Goal: Communication & Community: Answer question/provide support

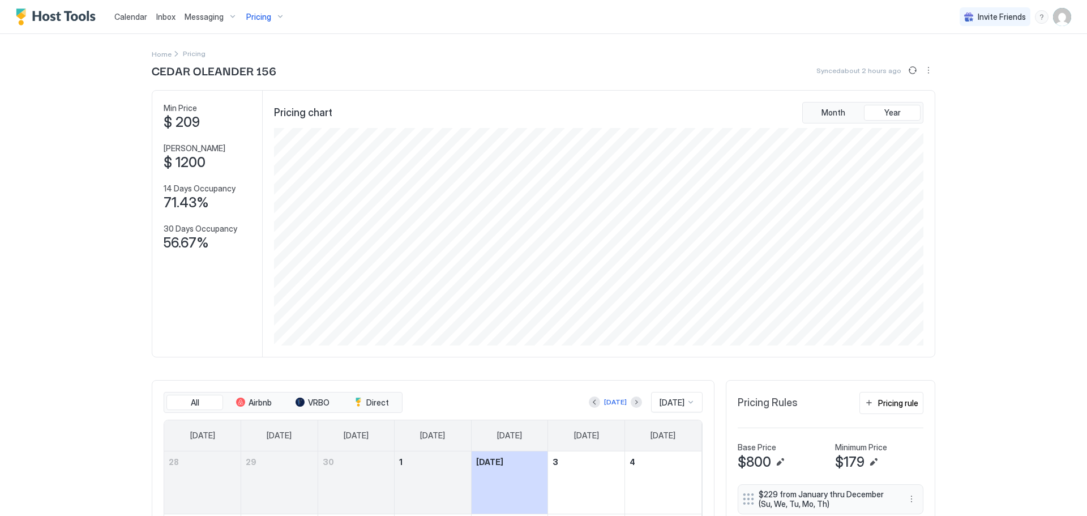
scroll to position [217, 651]
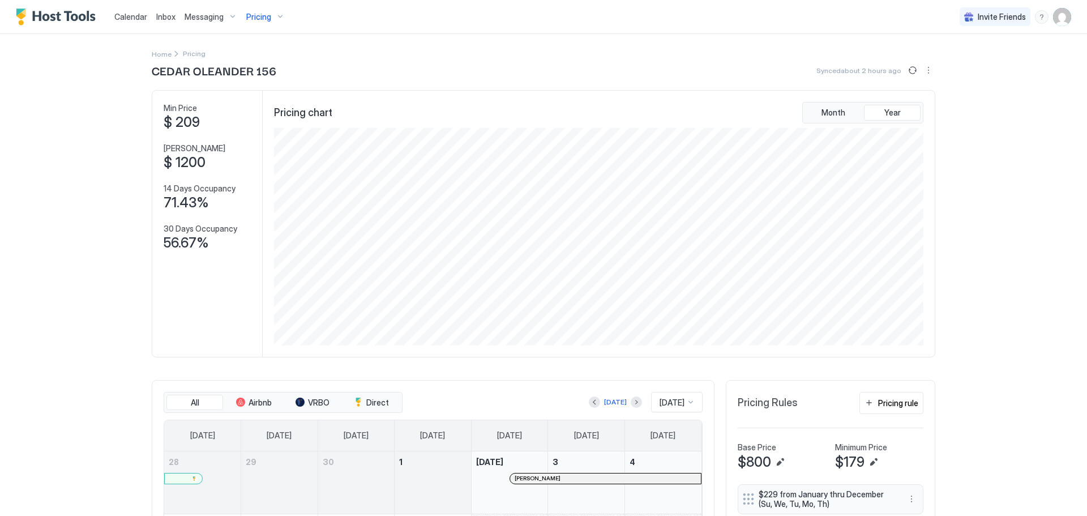
click at [206, 21] on span "Messaging" at bounding box center [204, 17] width 39 height 10
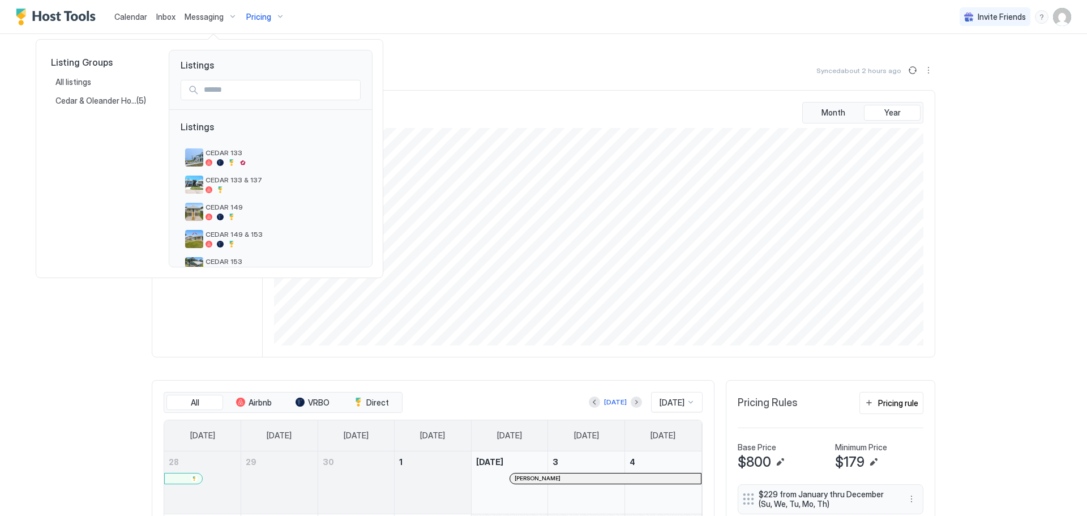
click at [164, 19] on div at bounding box center [543, 258] width 1087 height 516
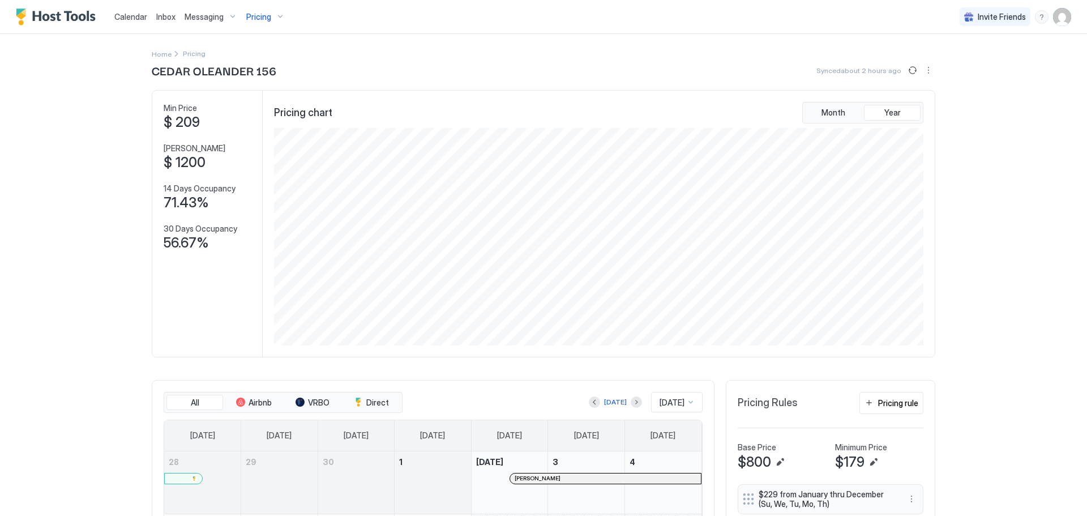
click at [164, 19] on span "Inbox" at bounding box center [165, 17] width 19 height 10
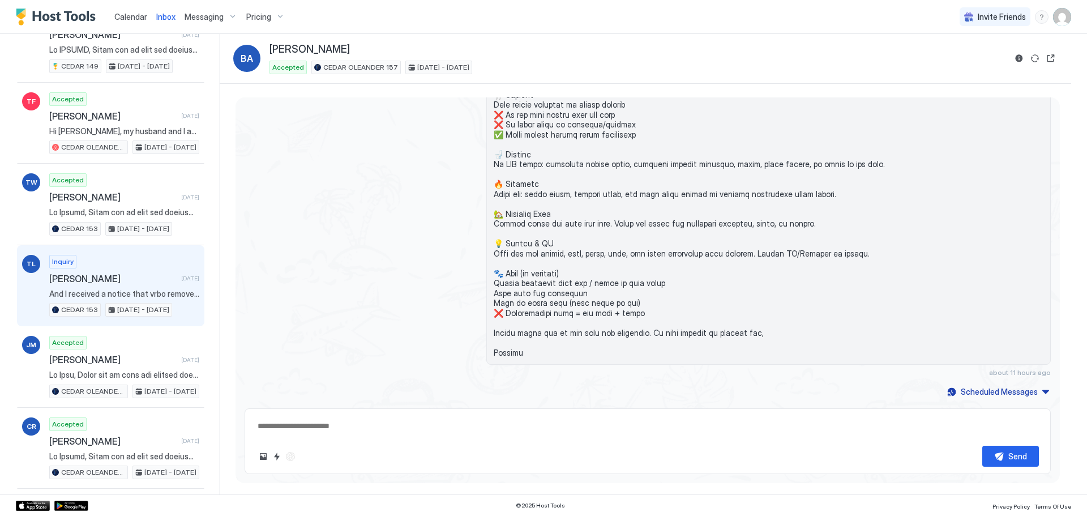
scroll to position [2151, 0]
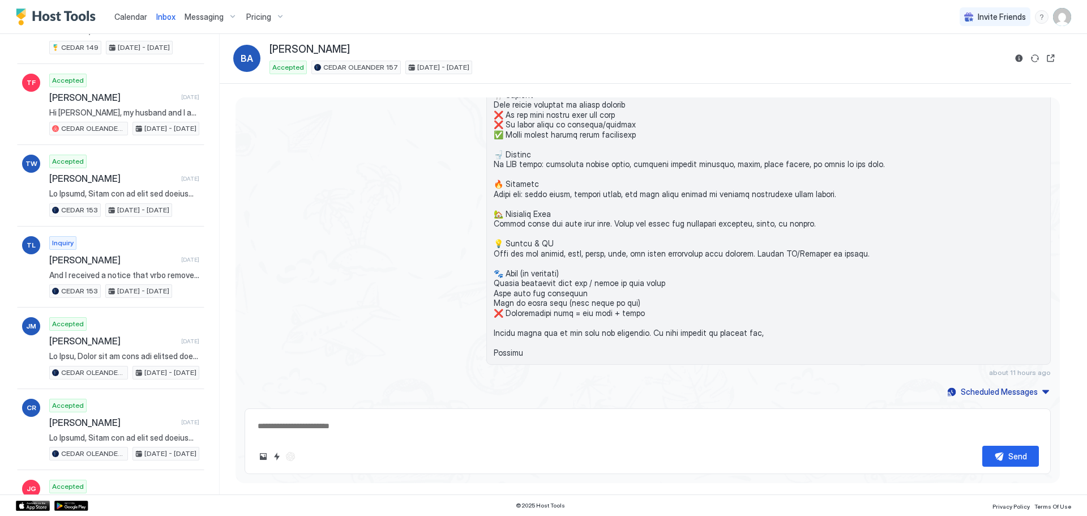
click at [263, 17] on span "Pricing" at bounding box center [258, 17] width 25 height 10
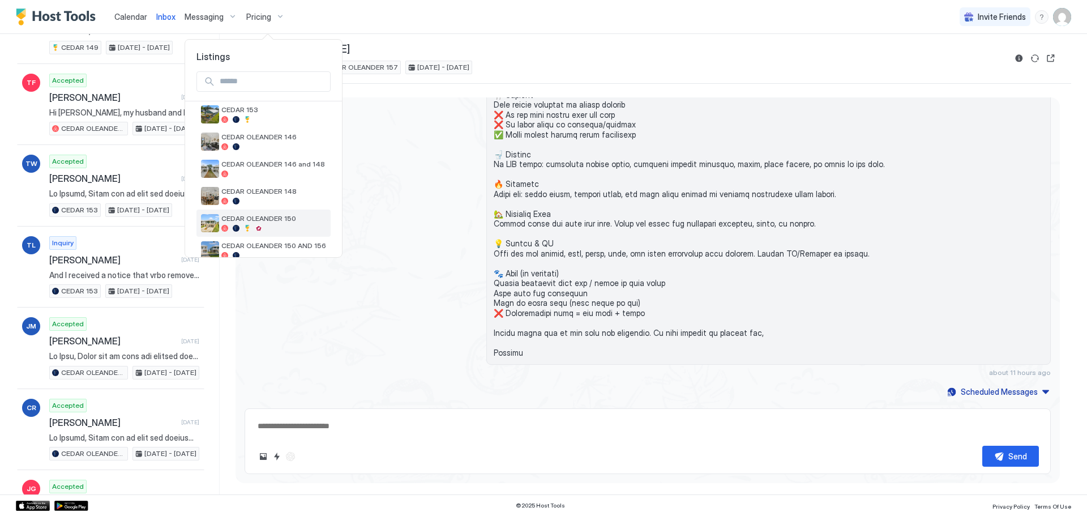
scroll to position [170, 0]
click at [275, 239] on div "CEDAR OLEANDER 156" at bounding box center [263, 250] width 134 height 27
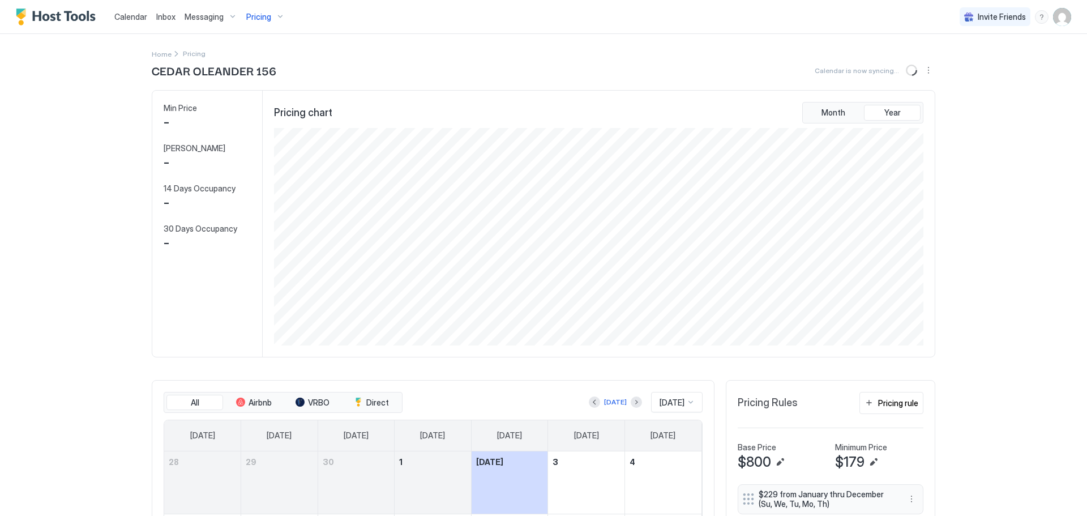
scroll to position [217, 651]
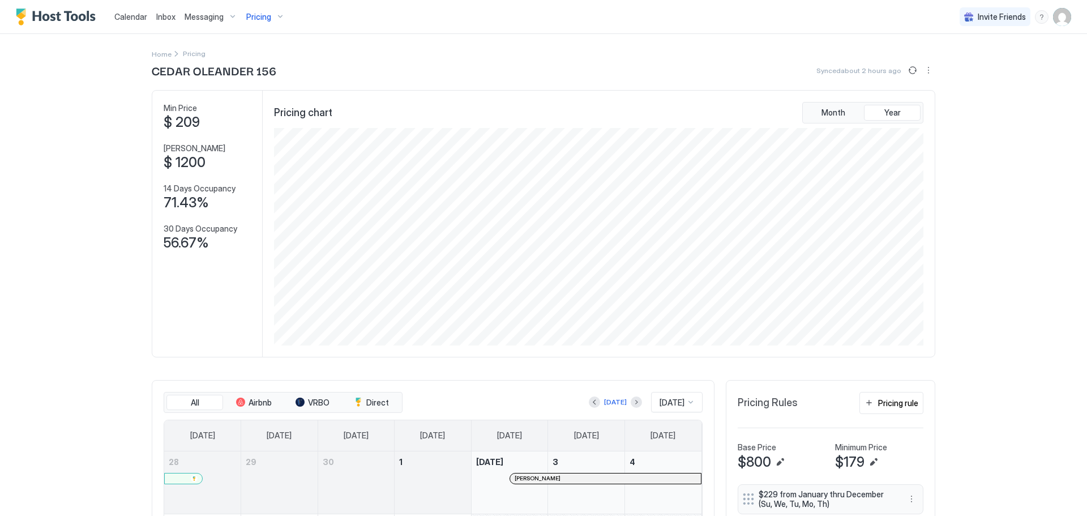
click at [87, 284] on div "Calendar Inbox Messaging Pricing Invite Friends BR Home Pricing CEDAR OLEANDER …" at bounding box center [543, 258] width 1087 height 516
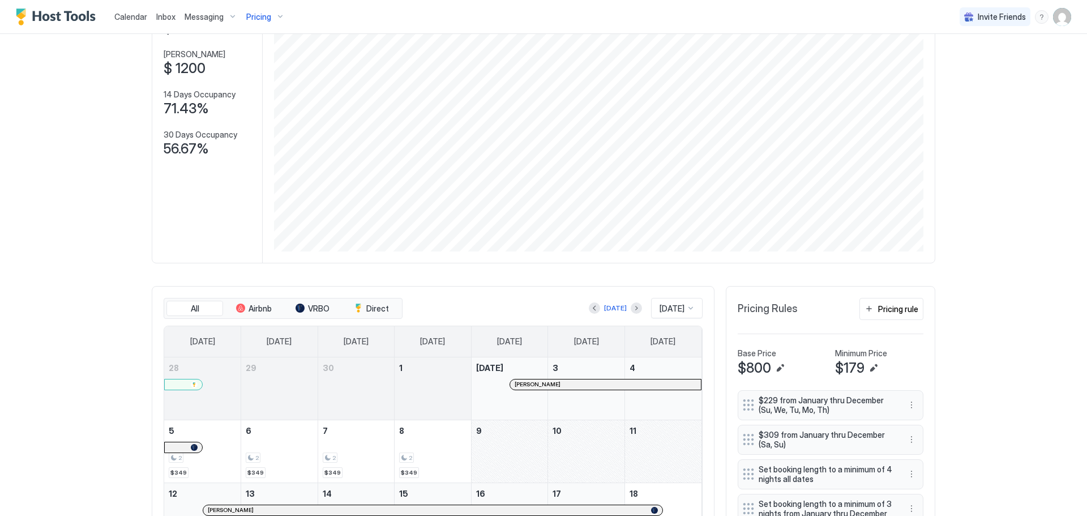
scroll to position [113, 0]
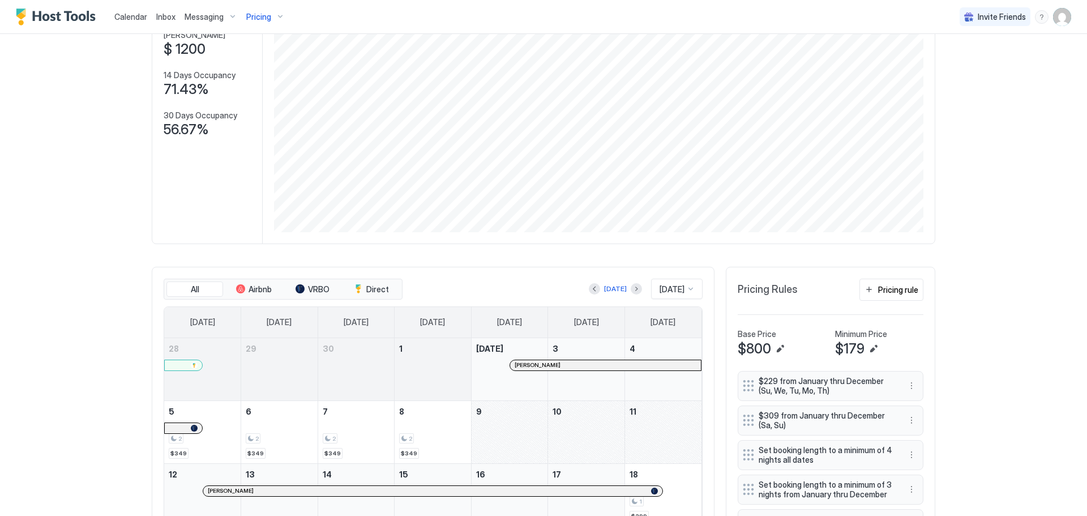
click at [513, 367] on div at bounding box center [517, 365] width 9 height 9
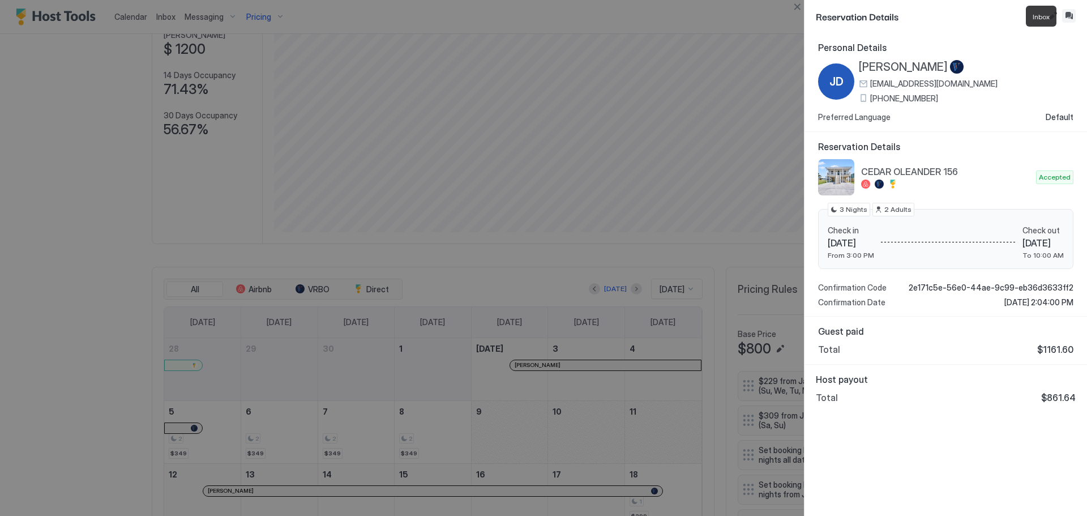
click at [1069, 18] on button "Inbox" at bounding box center [1069, 16] width 14 height 14
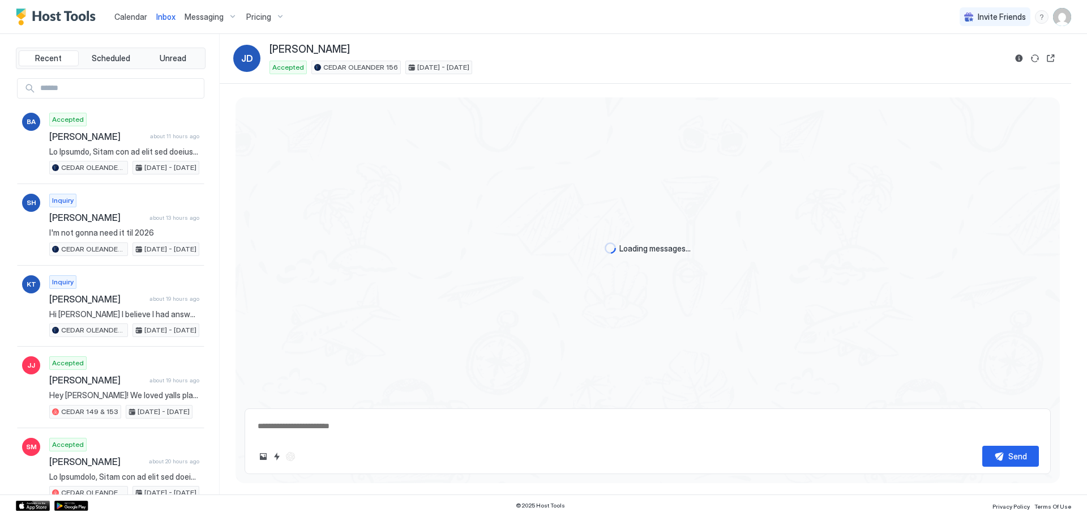
scroll to position [42, 0]
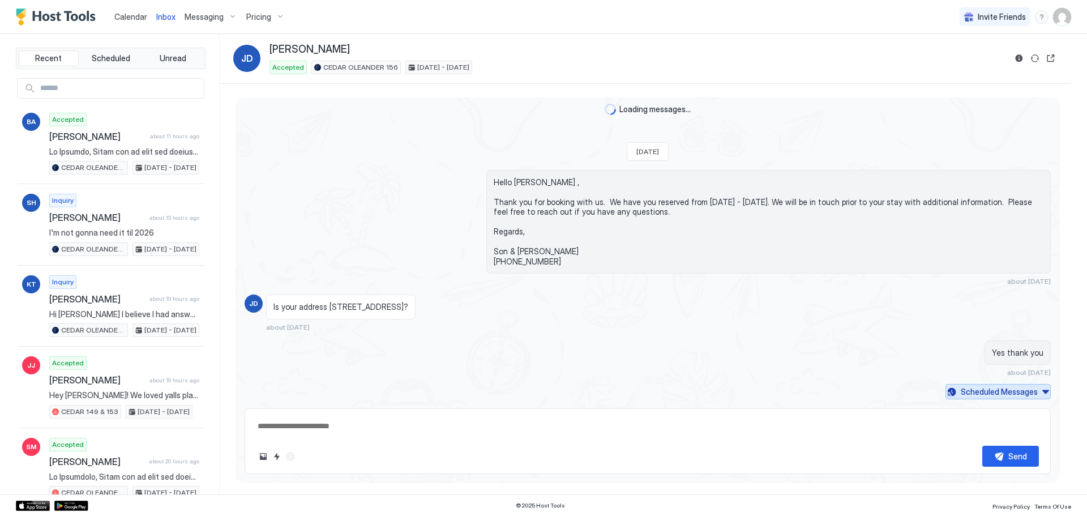
click at [1023, 391] on div "Scheduled Messages" at bounding box center [999, 391] width 77 height 12
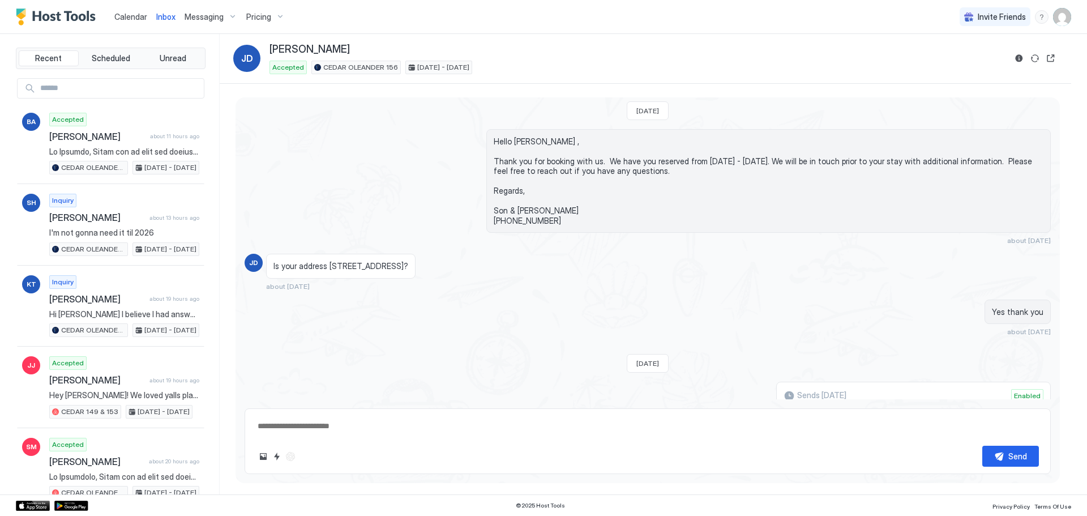
scroll to position [0, 0]
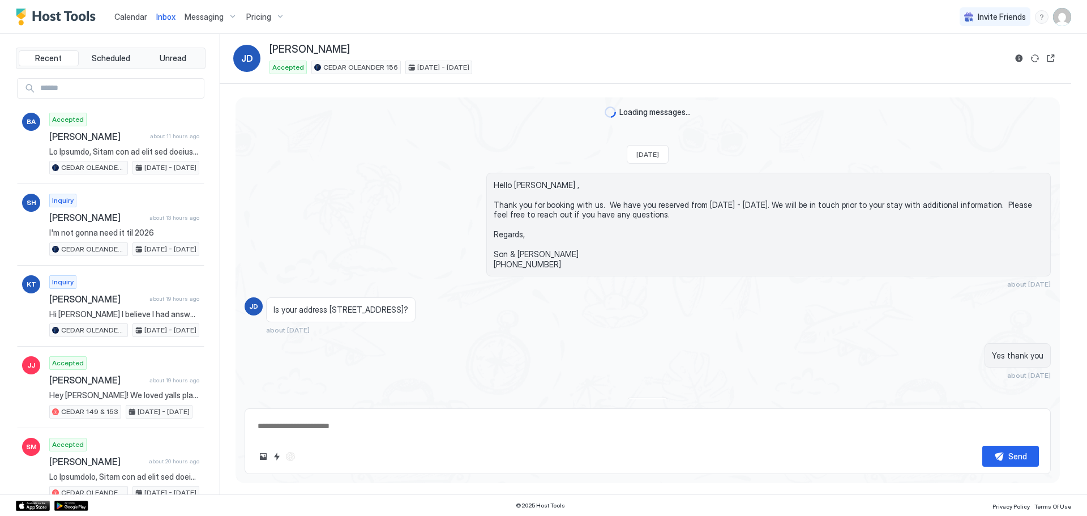
type textarea "*"
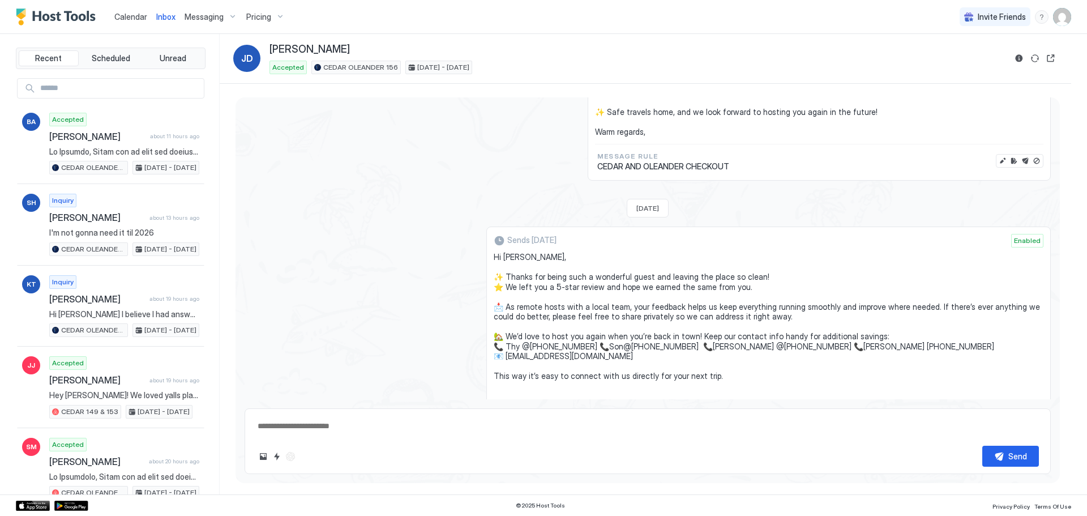
scroll to position [526, 0]
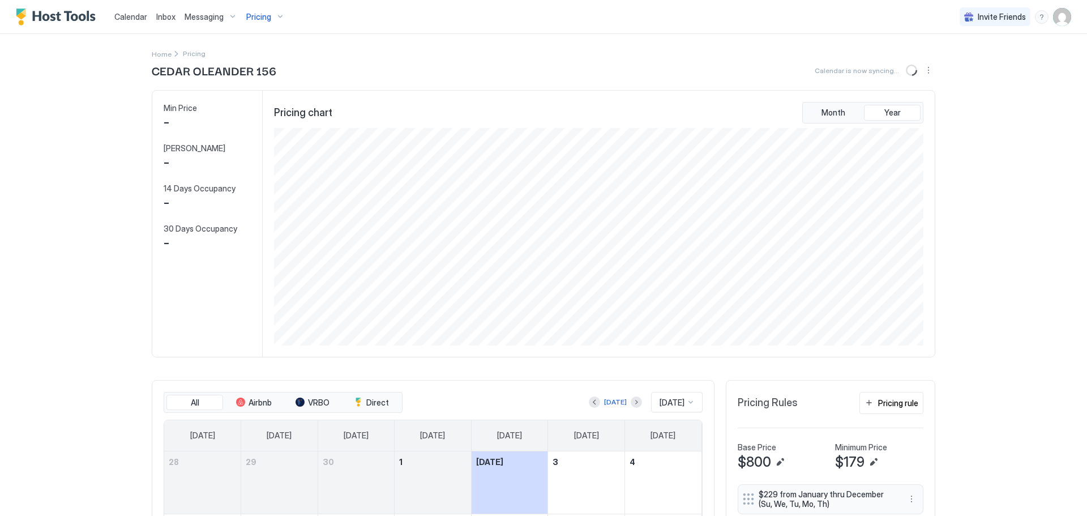
scroll to position [217, 651]
